Goal: Information Seeking & Learning: Learn about a topic

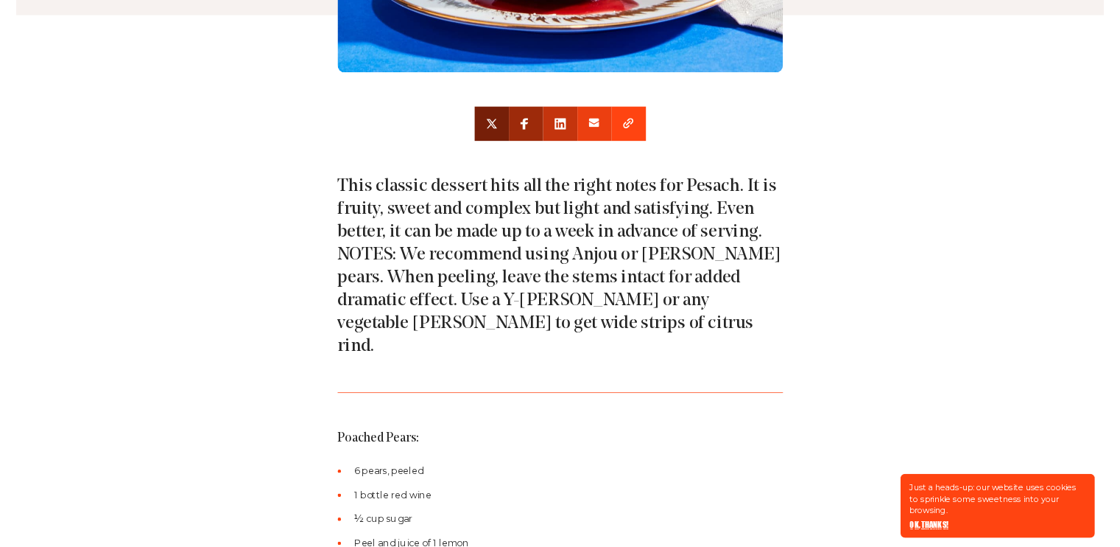
scroll to position [614, 0]
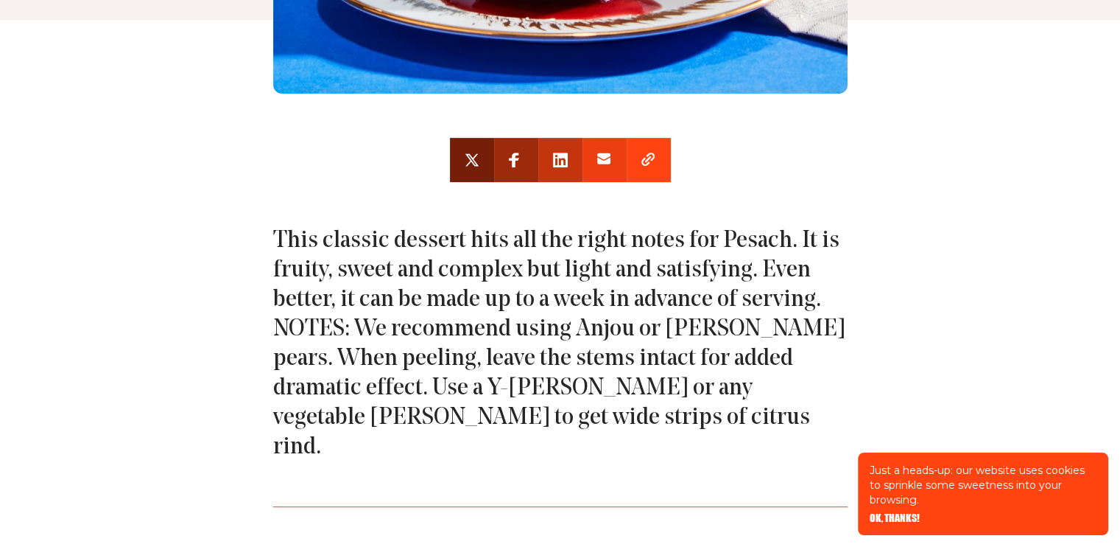
drag, startPoint x: 971, startPoint y: 79, endPoint x: 966, endPoint y: 94, distance: 15.4
click at [972, 79] on div at bounding box center [560, 123] width 1120 height 206
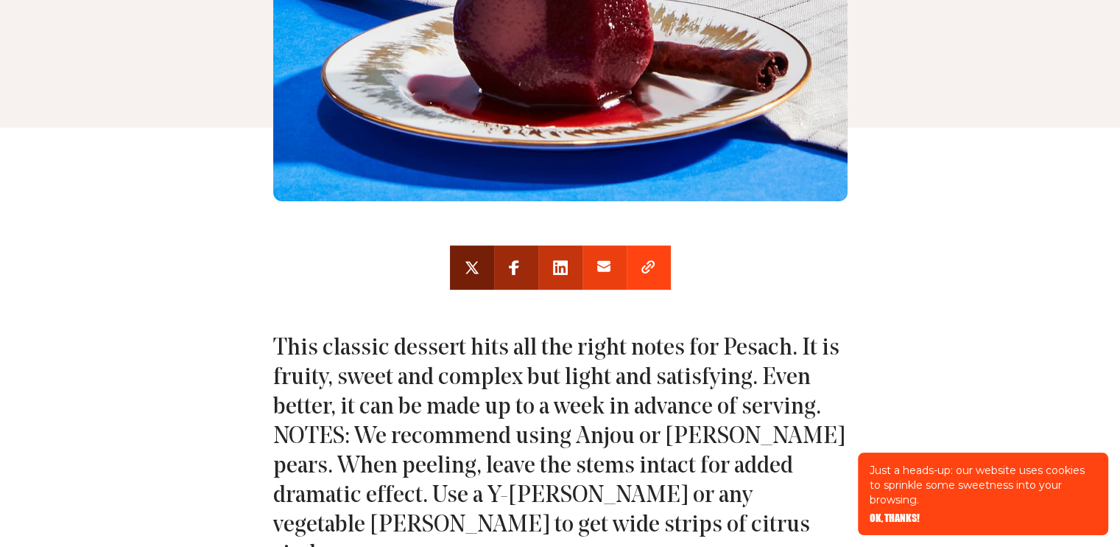
scroll to position [0, 0]
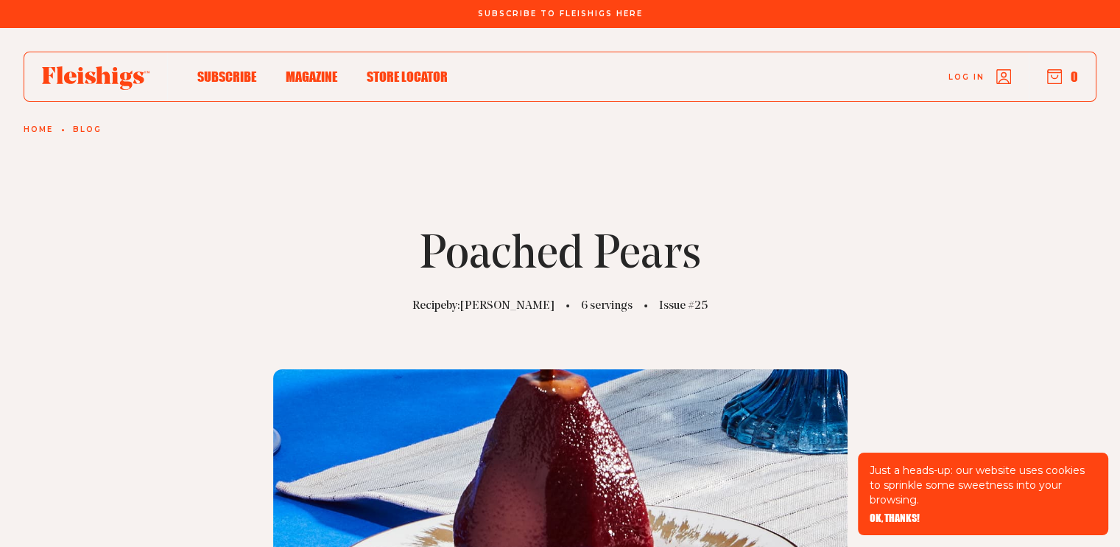
click at [85, 76] on icon at bounding box center [96, 78] width 108 height 24
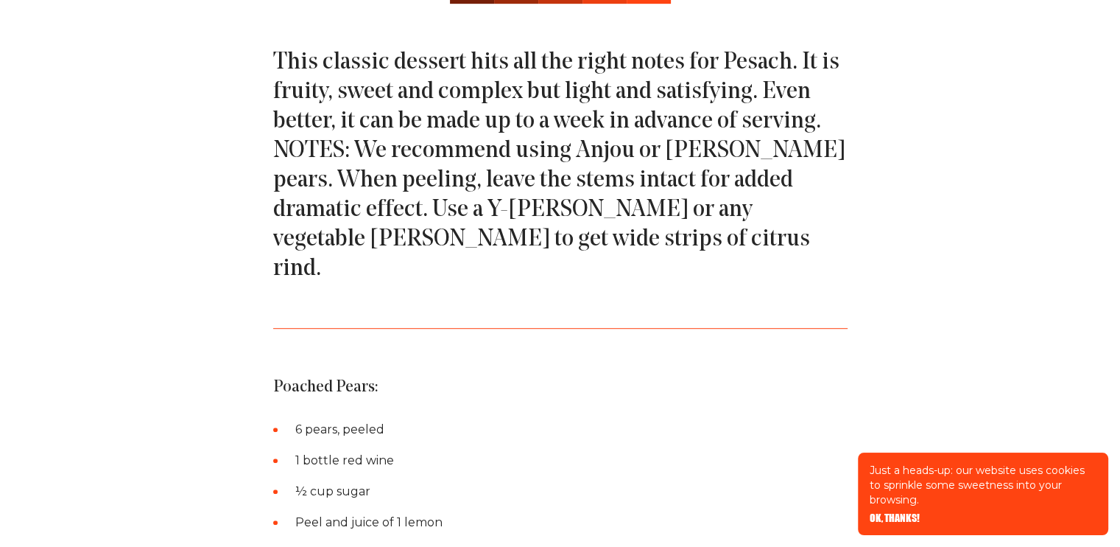
scroll to position [793, 0]
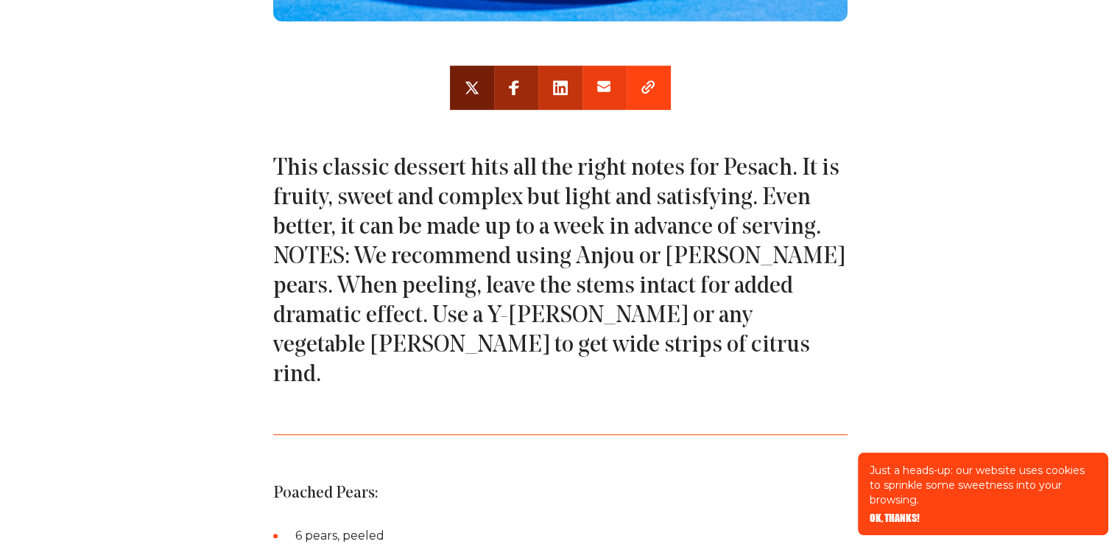
scroll to position [697, 0]
